Goal: Transaction & Acquisition: Purchase product/service

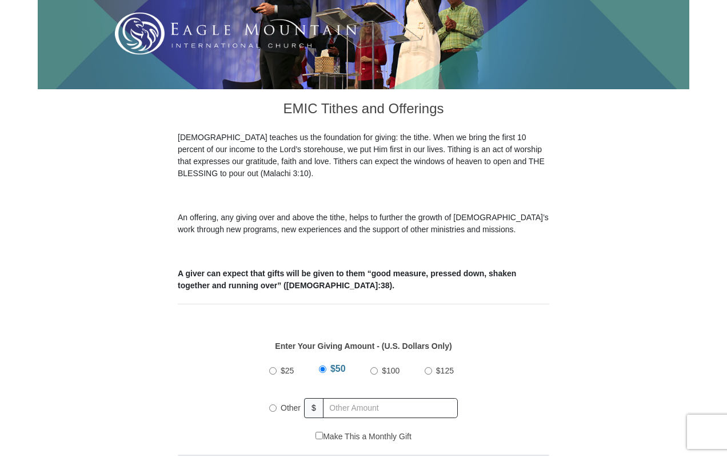
scroll to position [400, 0]
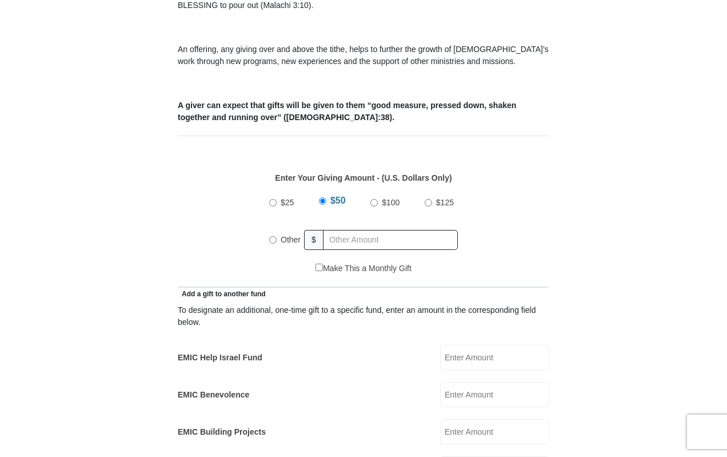
click at [272, 236] on input "Other" at bounding box center [272, 239] width 7 height 7
radio input "true"
type input "10.00"
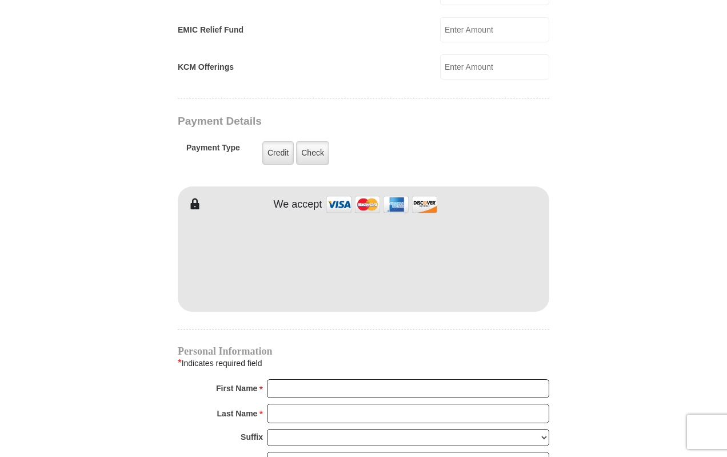
scroll to position [857, 0]
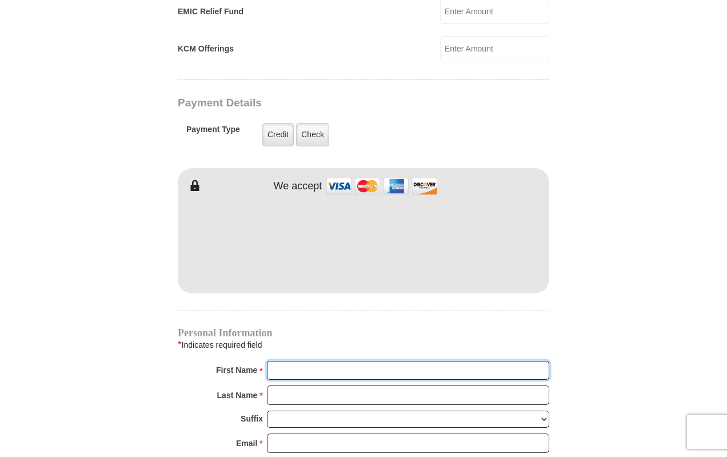
click at [318, 363] on input "First Name *" at bounding box center [408, 370] width 282 height 19
click at [327, 361] on input "Mark" at bounding box center [408, 370] width 282 height 19
click at [314, 361] on input "Mark" at bounding box center [408, 370] width 282 height 19
type input "M"
type input "[PERSON_NAME]"
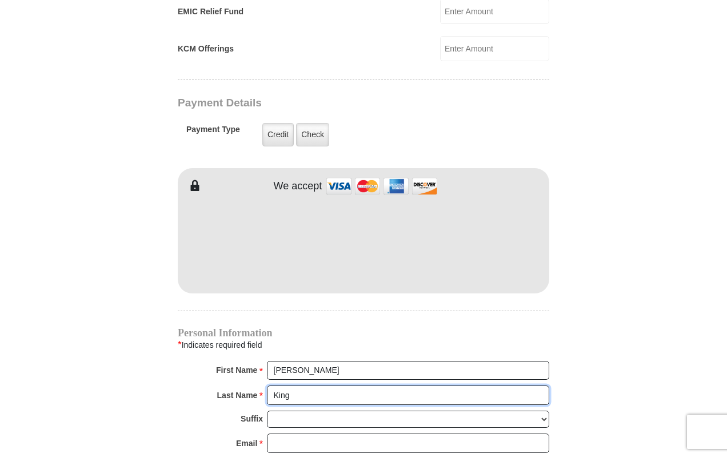
type input "King"
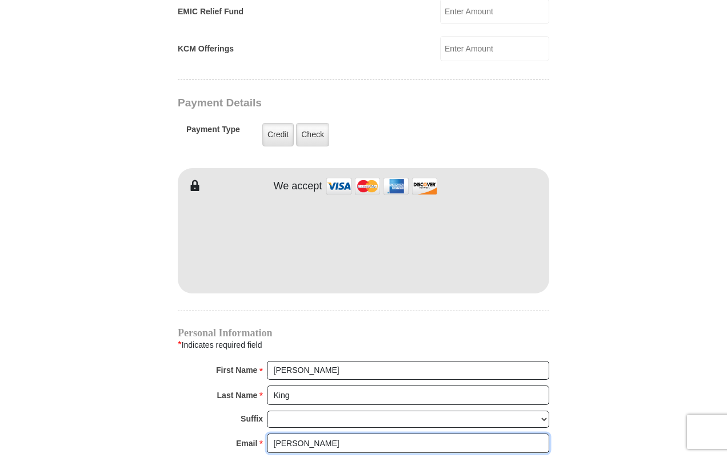
type input "[EMAIL_ADDRESS][DOMAIN_NAME]"
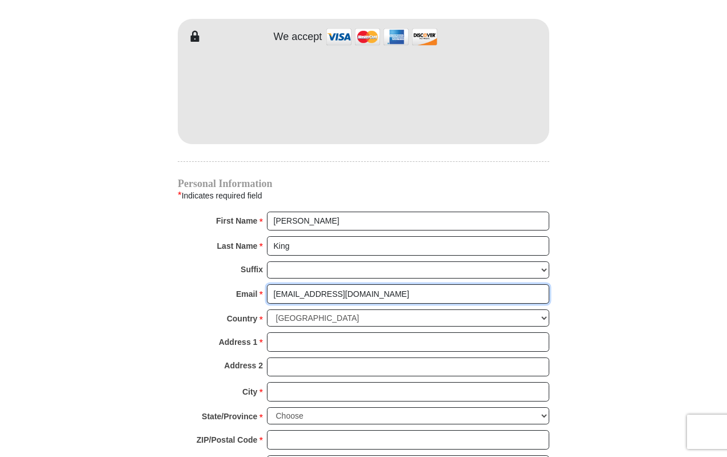
scroll to position [1086, 0]
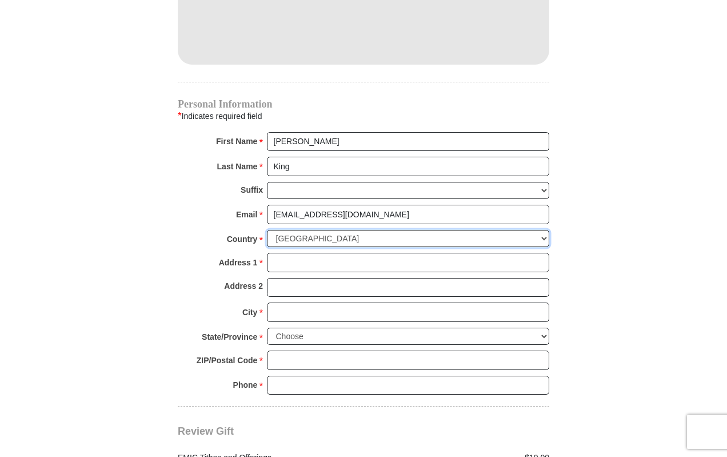
click at [286, 233] on select "[GEOGRAPHIC_DATA] [GEOGRAPHIC_DATA] [GEOGRAPHIC_DATA] [GEOGRAPHIC_DATA] [GEOGRA…" at bounding box center [408, 239] width 282 height 18
click at [295, 230] on select "[GEOGRAPHIC_DATA] [GEOGRAPHIC_DATA] [GEOGRAPHIC_DATA] [GEOGRAPHIC_DATA] [GEOGRA…" at bounding box center [408, 239] width 282 height 18
click at [291, 253] on input "Address 1 *" at bounding box center [408, 262] width 282 height 19
type input "[STREET_ADDRESS]"
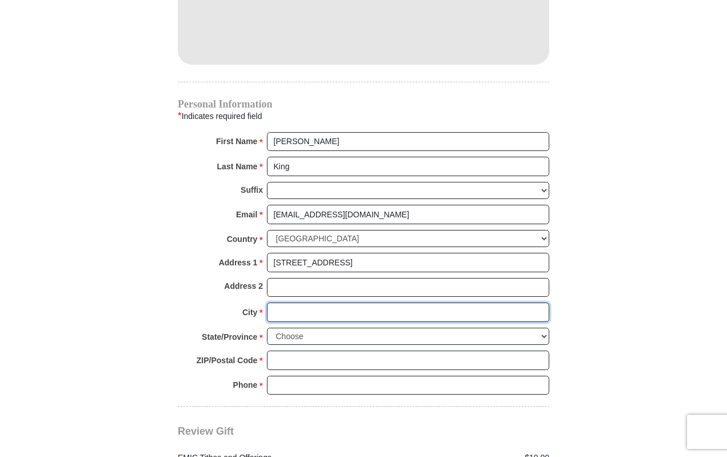
click at [311, 302] on input "City *" at bounding box center [408, 311] width 282 height 19
type input "Canyon"
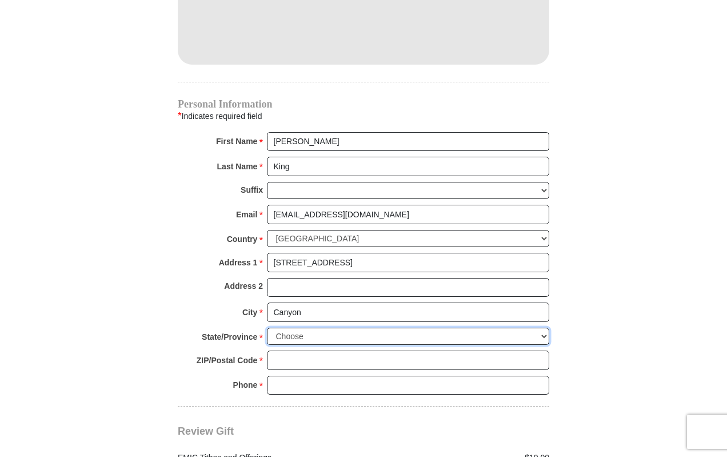
select select "[GEOGRAPHIC_DATA]"
type input "79015"
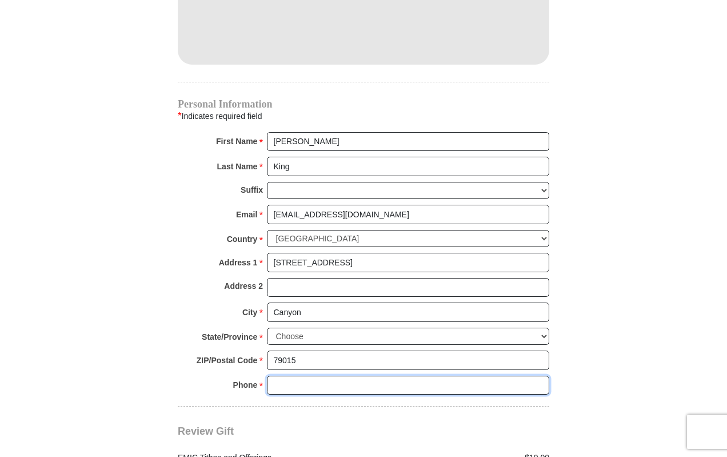
type input "8064882623"
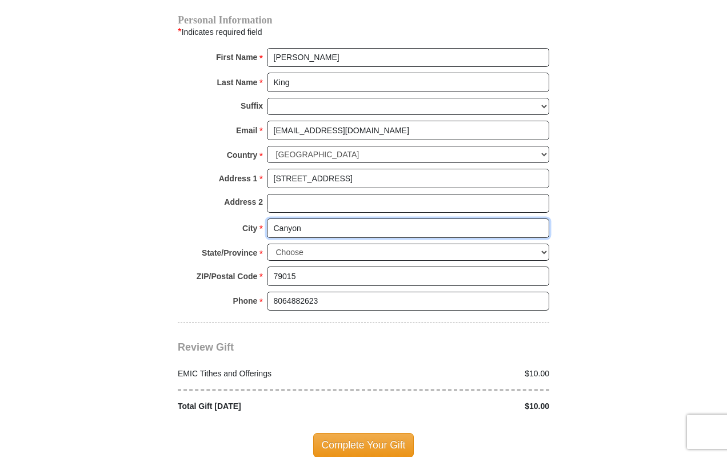
scroll to position [1371, 0]
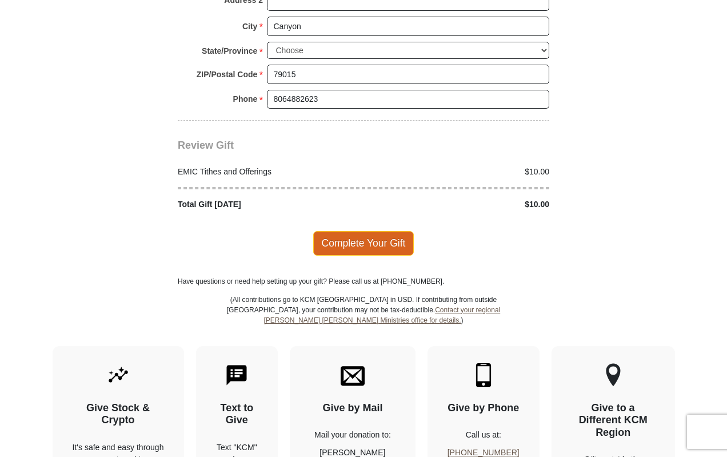
click at [352, 231] on span "Complete Your Gift" at bounding box center [363, 243] width 101 height 24
